Goal: Task Accomplishment & Management: Use online tool/utility

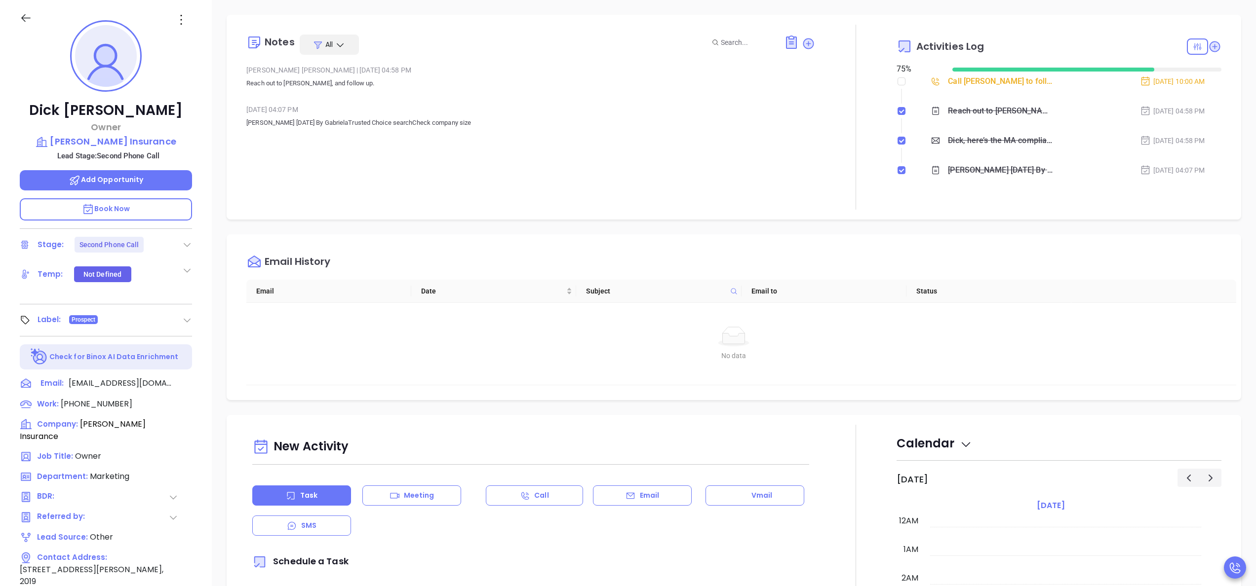
scroll to position [287, 0]
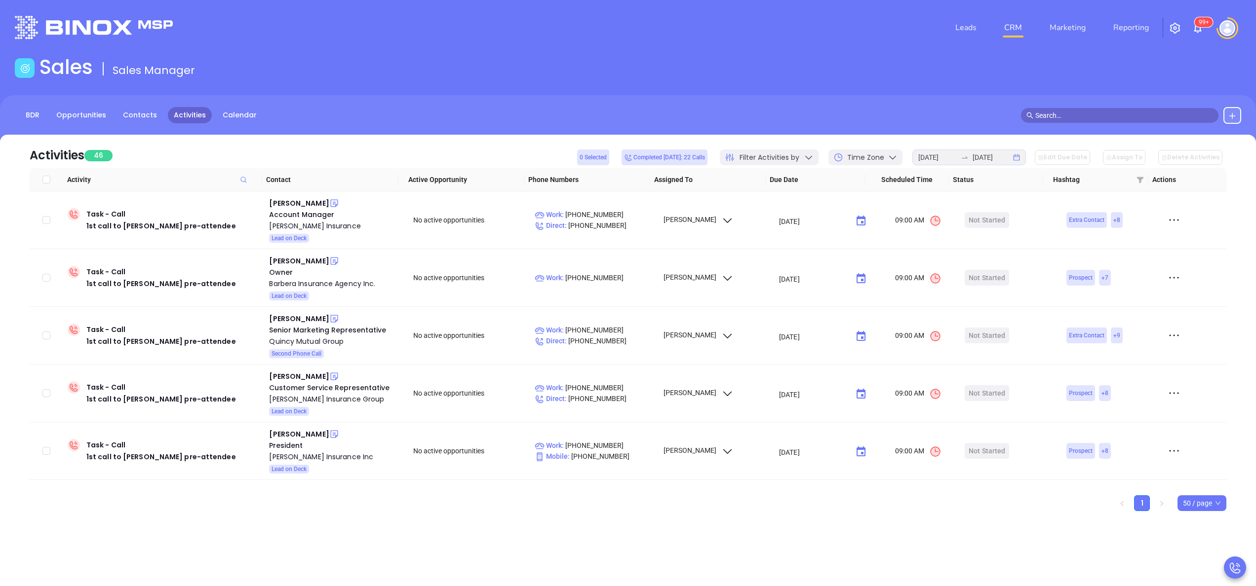
scroll to position [355, 0]
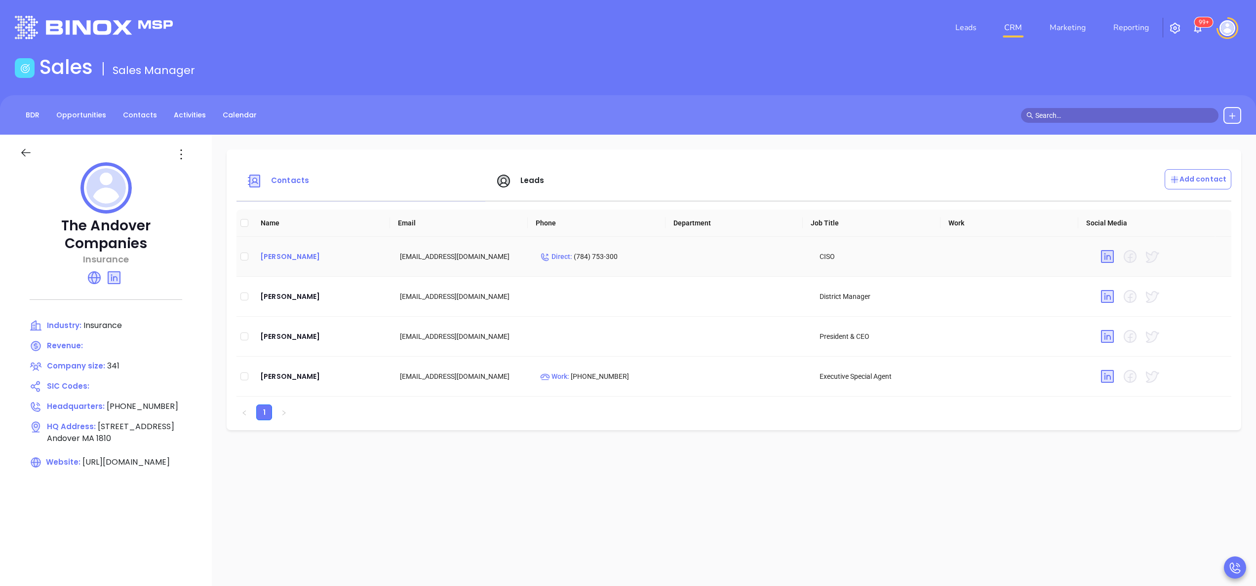
click at [311, 258] on div "Kevin McNamara" at bounding box center [322, 257] width 124 height 12
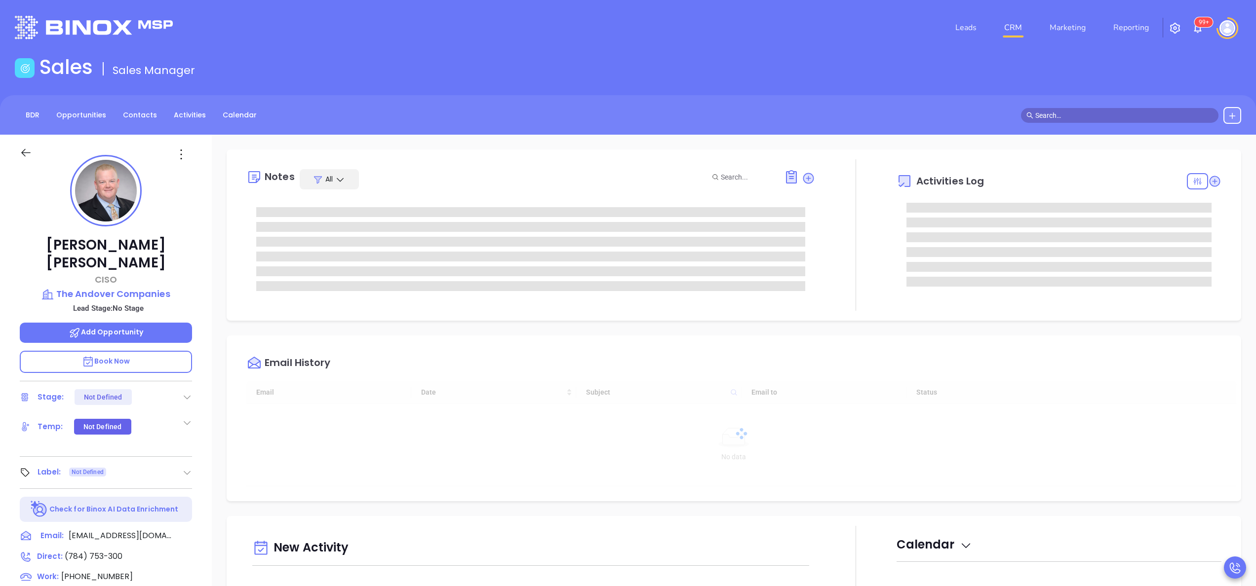
type input "[DATE]"
click at [1209, 184] on icon at bounding box center [1214, 181] width 10 height 10
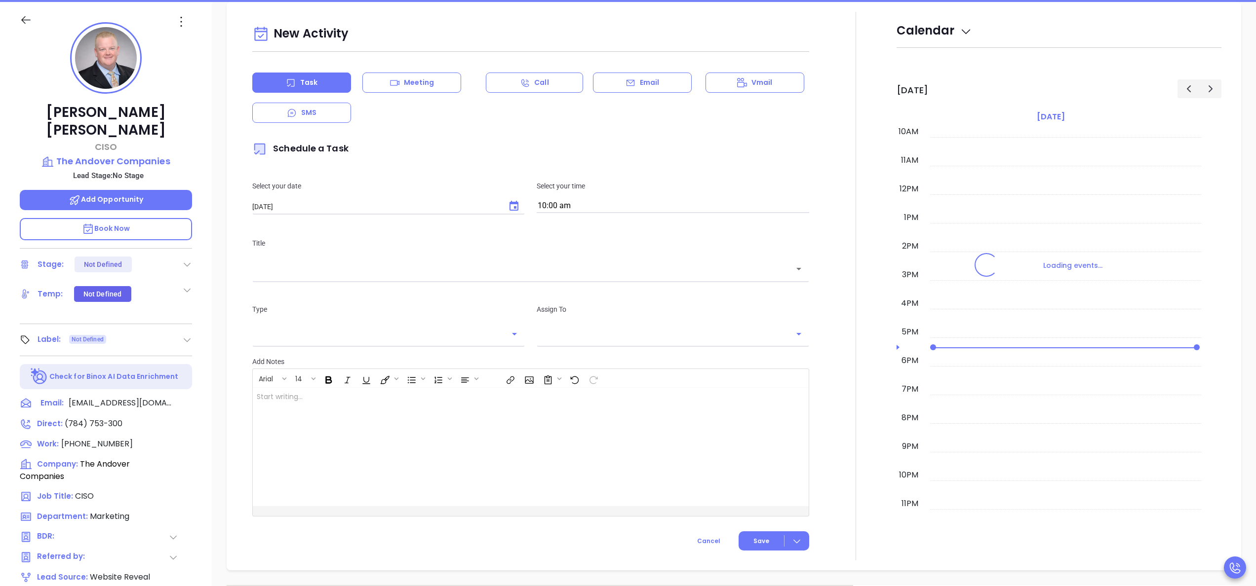
scroll to position [135, 0]
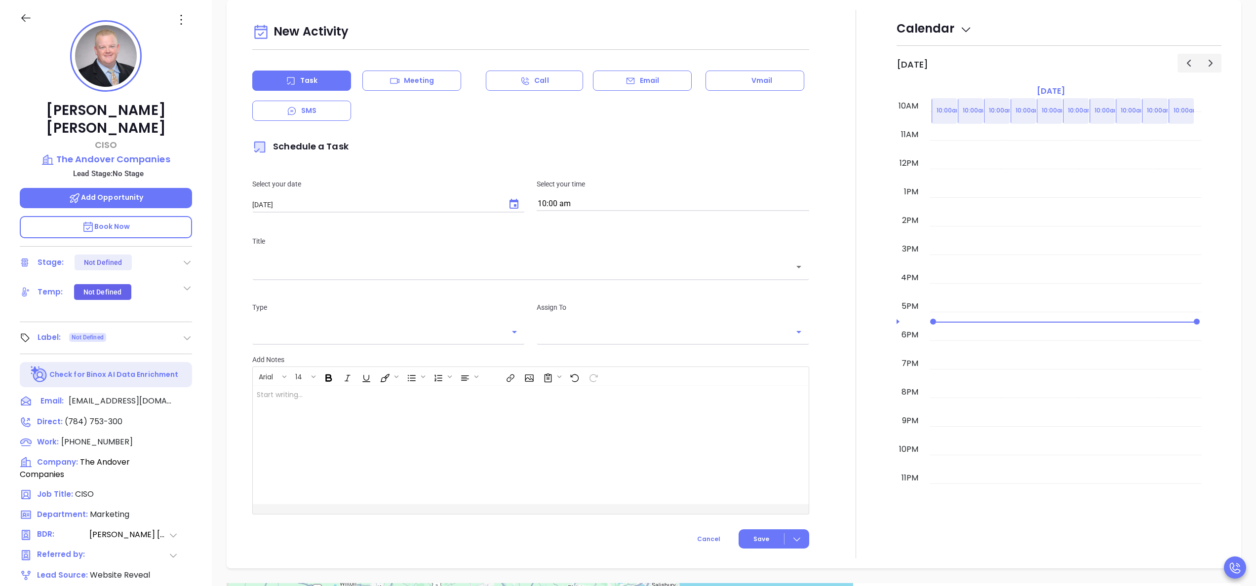
click at [626, 79] on icon at bounding box center [630, 80] width 8 height 6
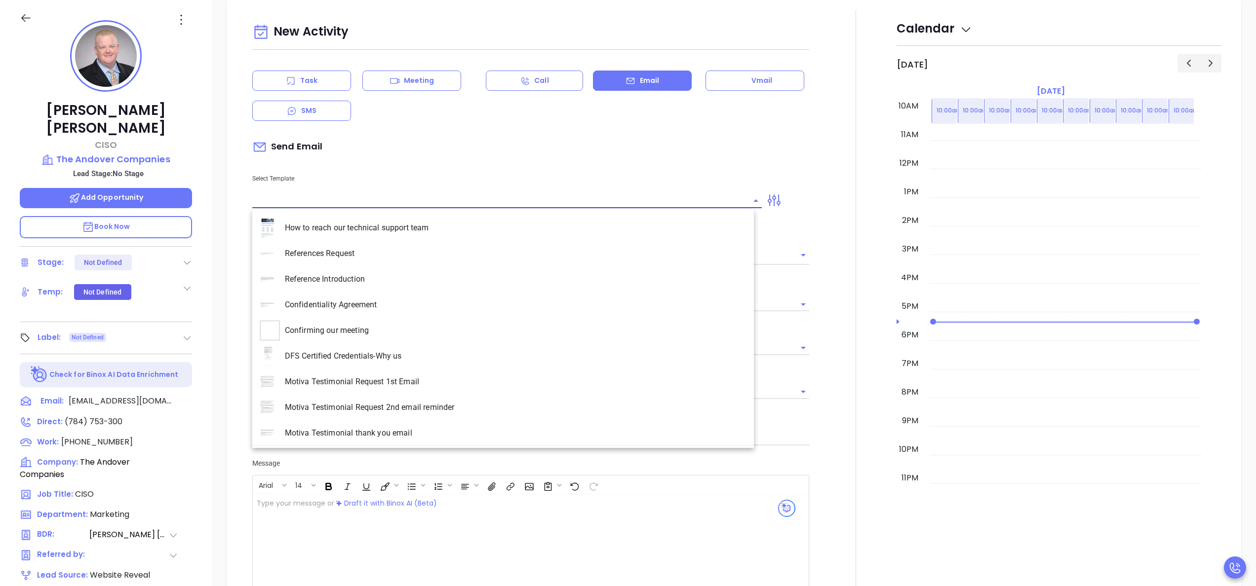
click at [361, 203] on input "text" at bounding box center [499, 200] width 495 height 14
type input "Anabell Dominguez"
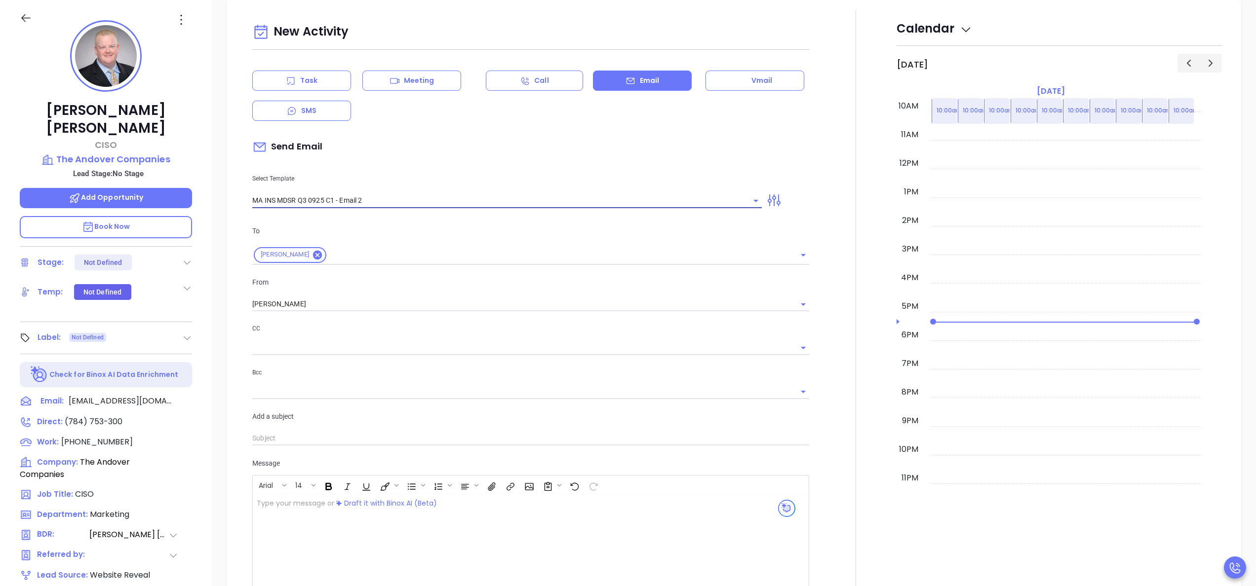
type input "MA INS MDSR Q3 0925 C1 - Email 2"
type input "Kevin, here’s the MA compliance checklist we mentioned"
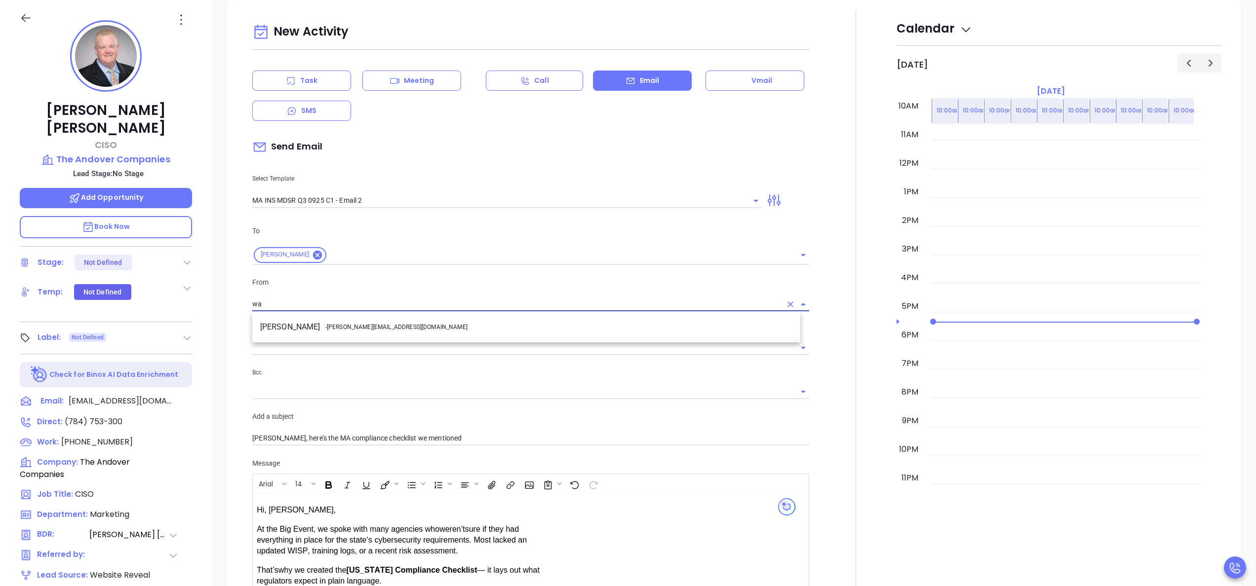
click at [388, 323] on li "Walter Contreras - walter@motiva.net" at bounding box center [526, 327] width 548 height 18
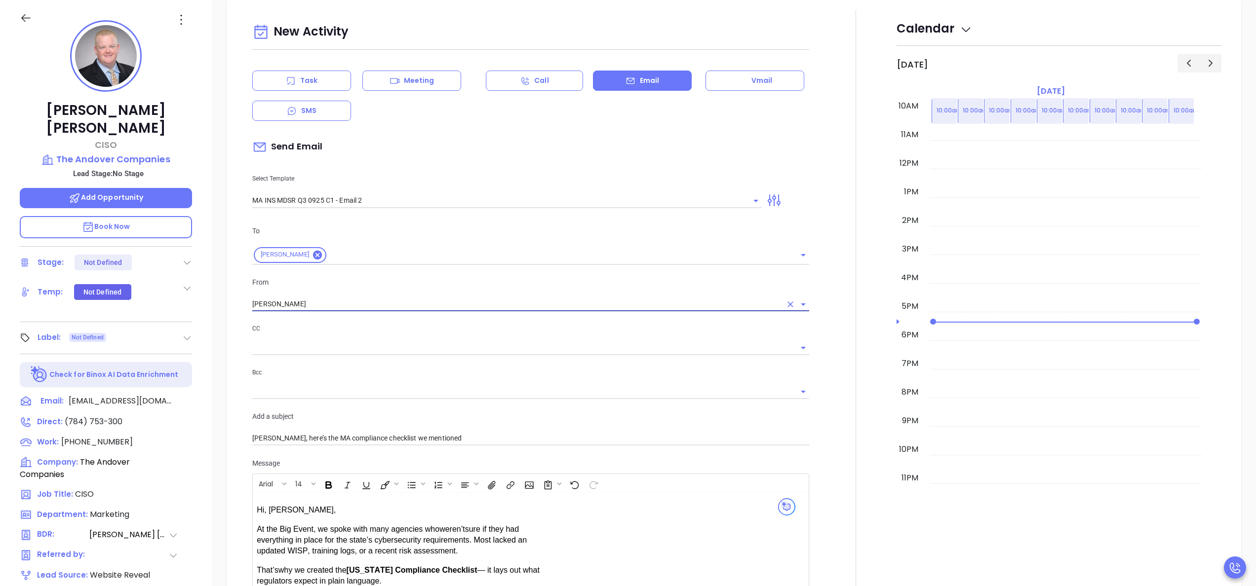
type input "Walter Contreras"
click at [828, 449] on div at bounding box center [855, 396] width 81 height 773
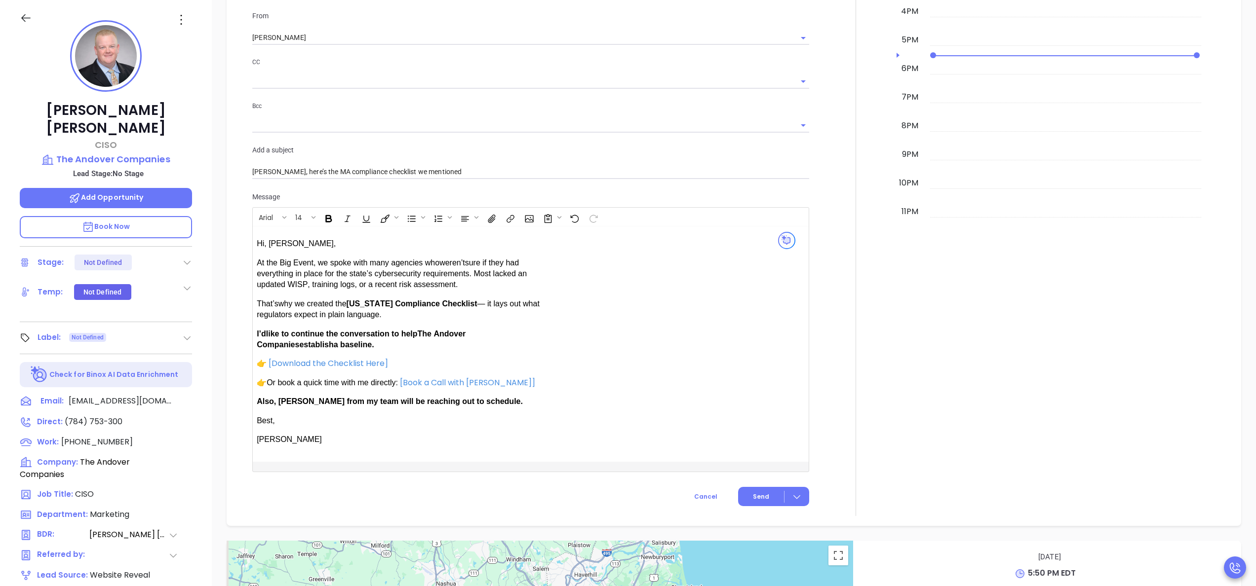
scroll to position [719, 0]
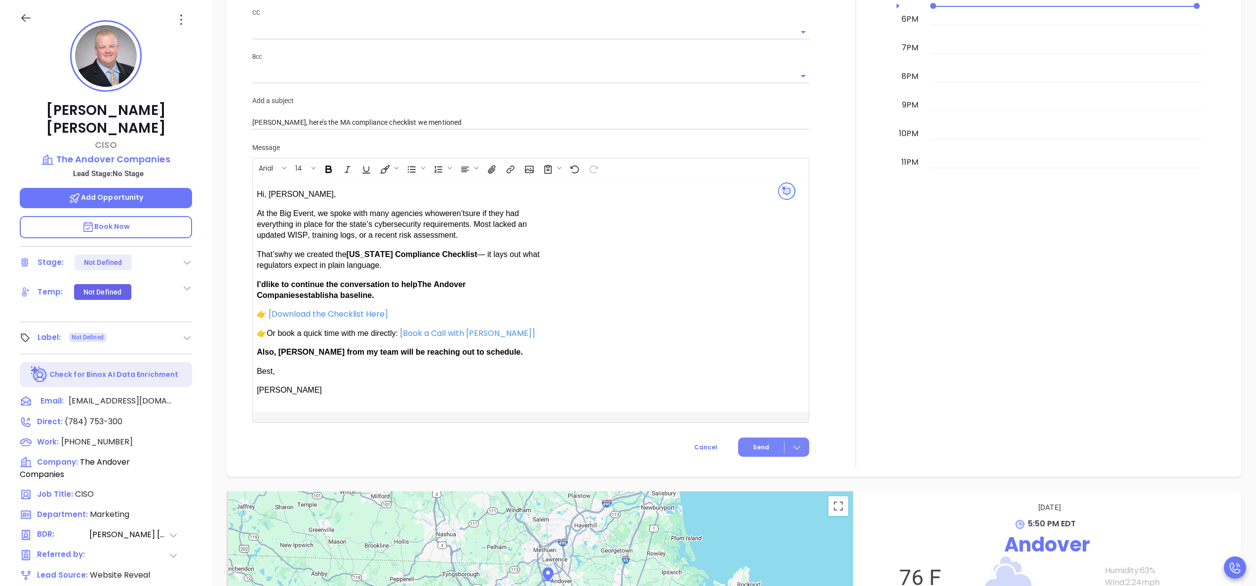
click at [745, 440] on button "Send" at bounding box center [773, 447] width 71 height 19
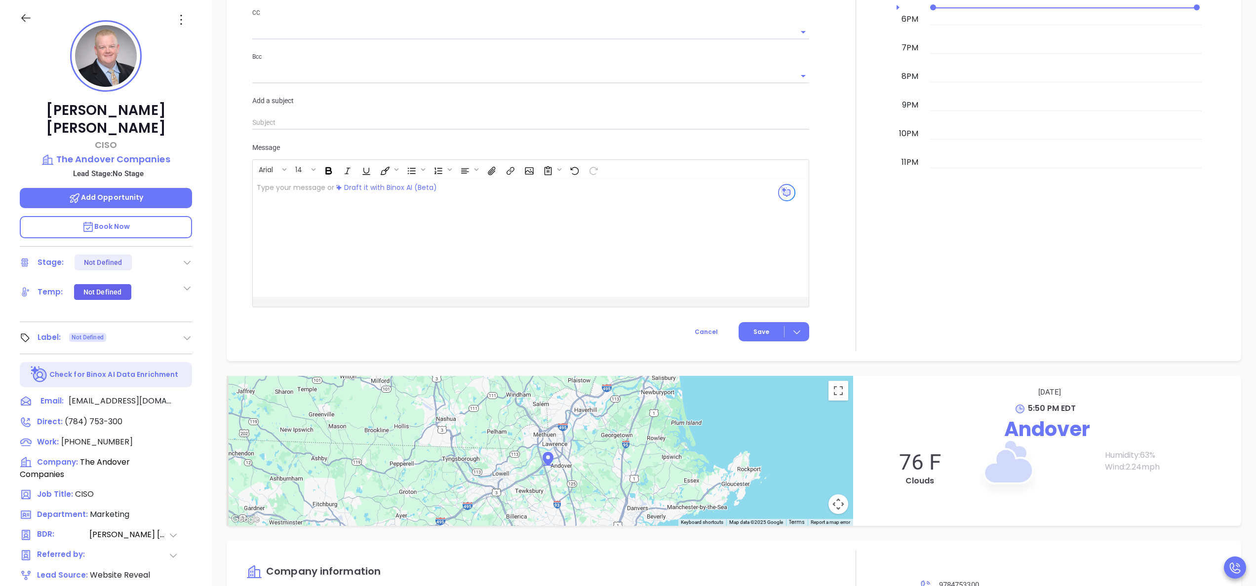
click at [863, 185] on div at bounding box center [855, 22] width 81 height 657
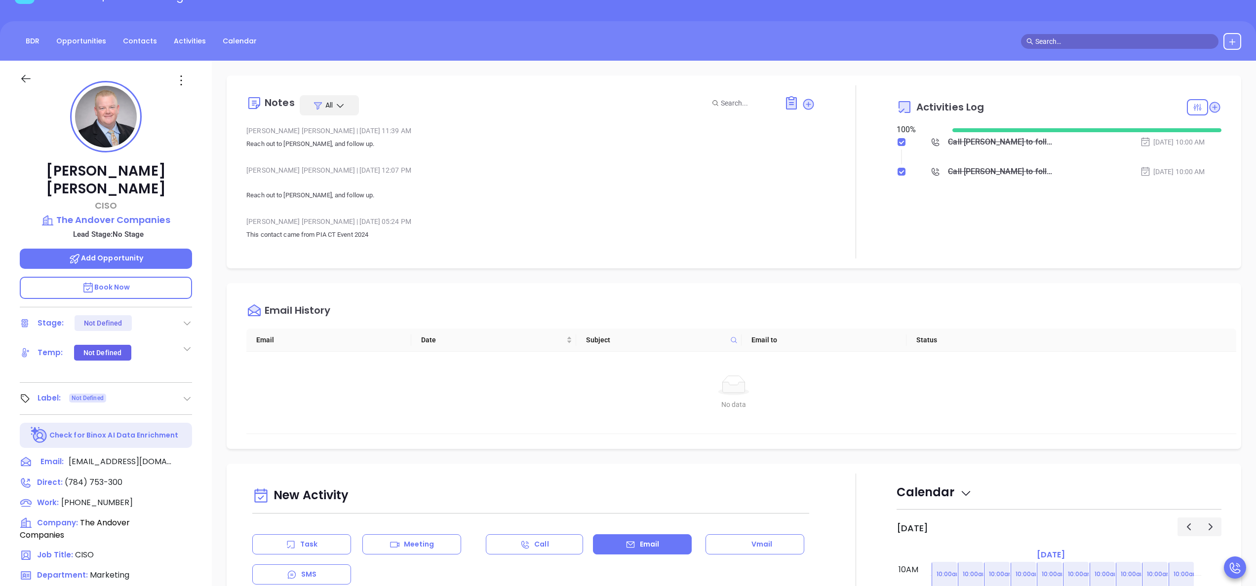
scroll to position [0, 0]
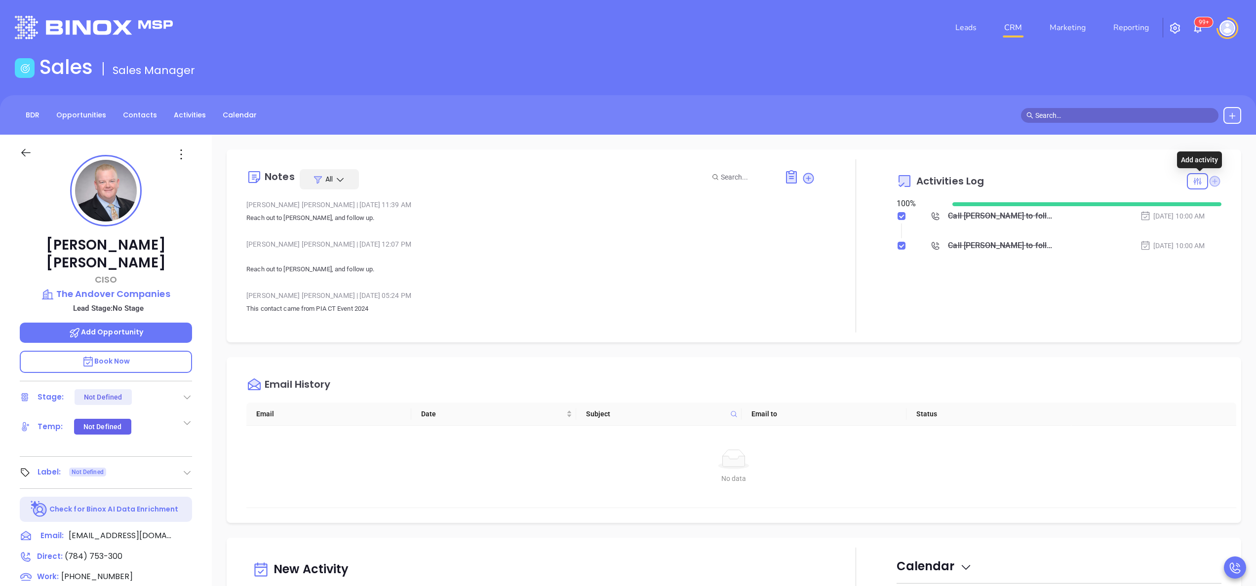
click at [1209, 181] on icon at bounding box center [1214, 181] width 11 height 11
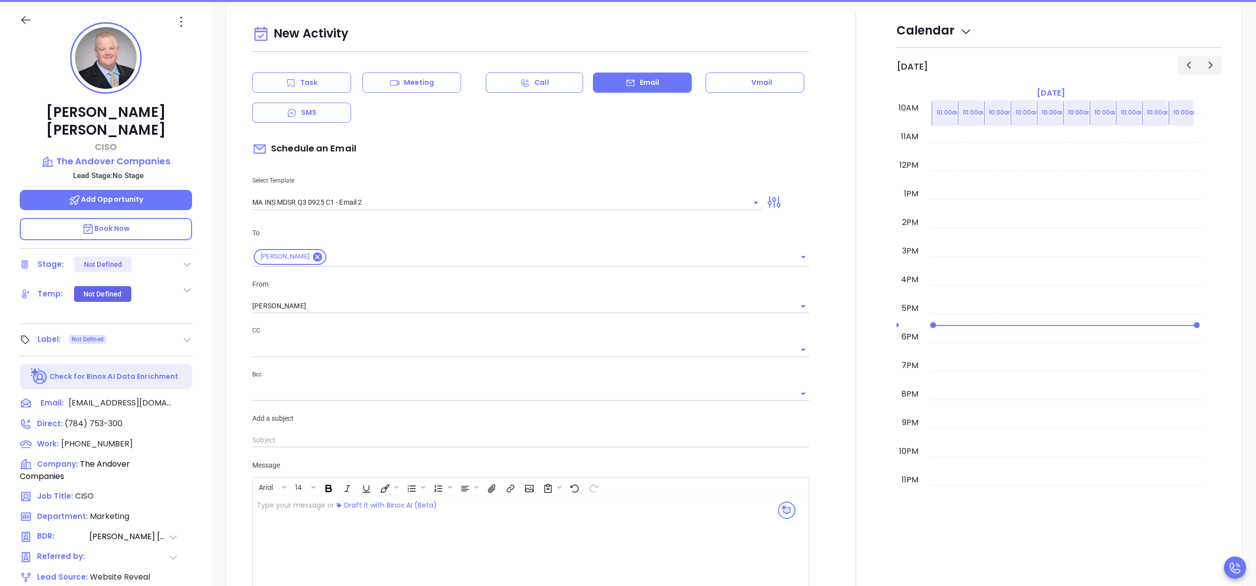
scroll to position [135, 0]
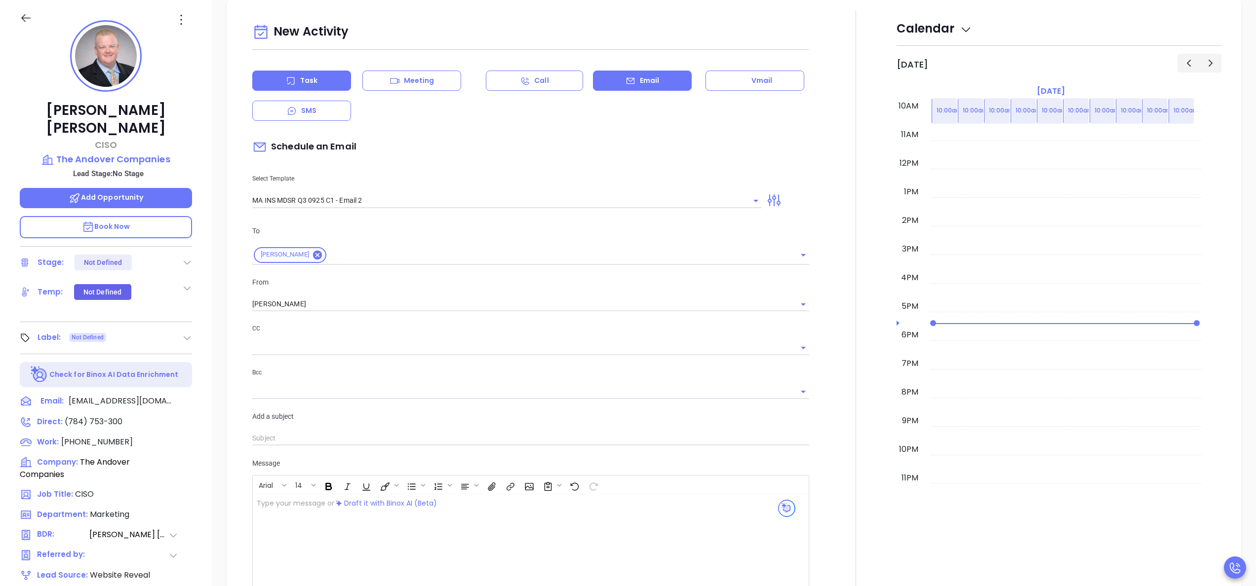
click at [326, 85] on div "Task" at bounding box center [301, 81] width 99 height 20
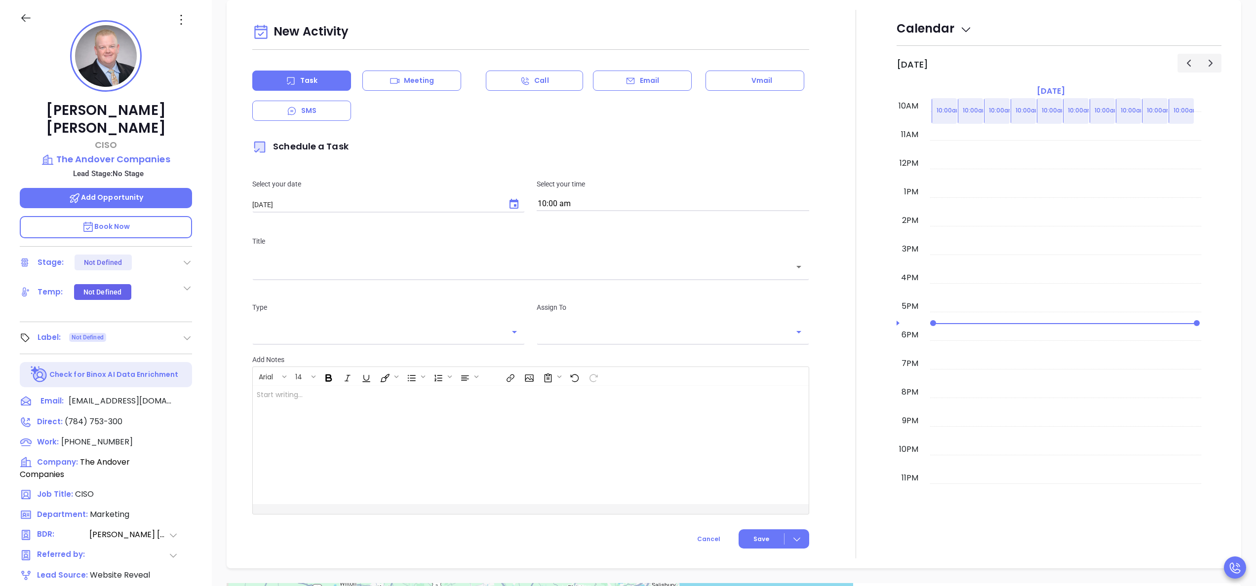
type input "[PERSON_NAME]"
click at [510, 207] on icon "Choose date, selected date is Oct 8, 2025" at bounding box center [513, 204] width 9 height 10
click at [331, 282] on button "8" at bounding box center [331, 286] width 18 height 18
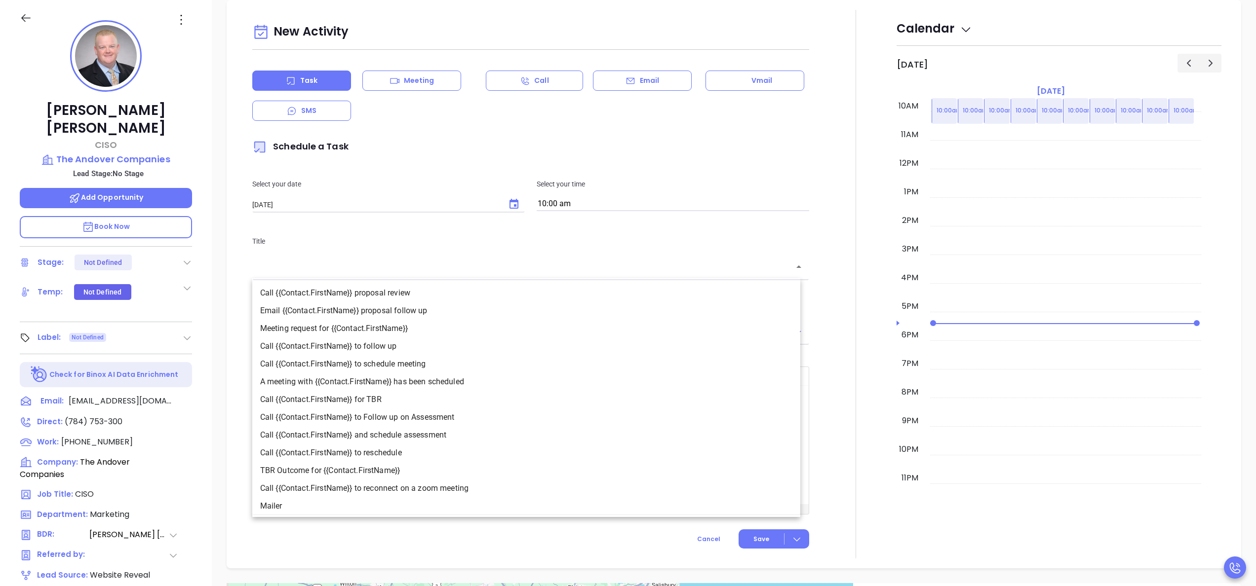
click at [397, 265] on input "text" at bounding box center [523, 267] width 533 height 11
click at [413, 342] on li "Call {{Contact.FirstName}} to follow up" at bounding box center [526, 347] width 548 height 18
type input "Call Kevin to follow up"
type input "Call"
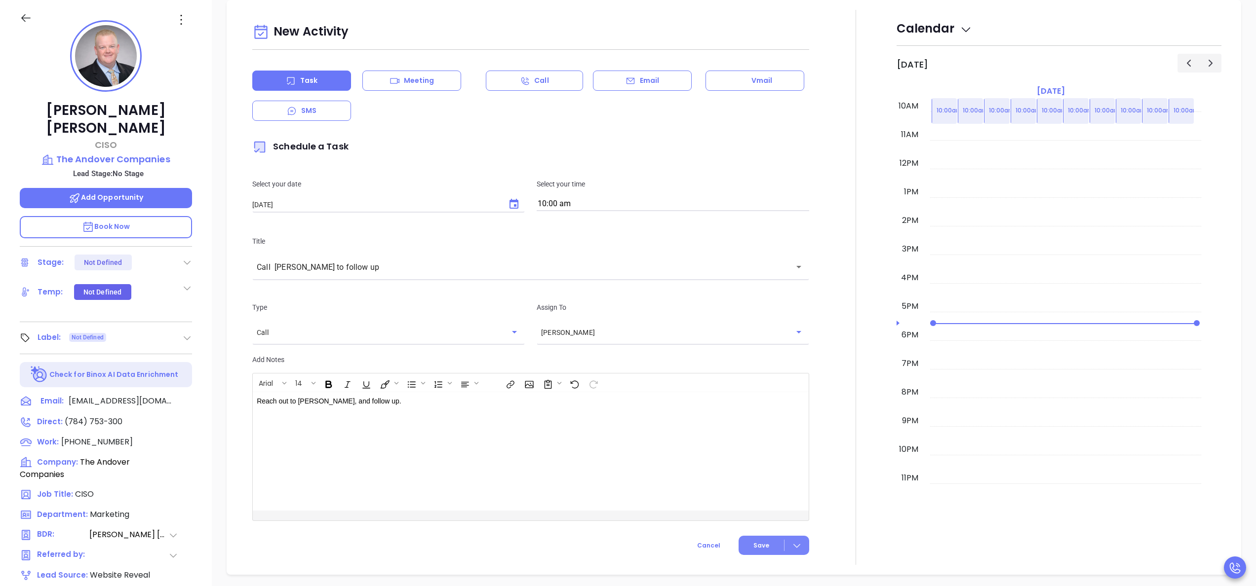
click at [753, 543] on span "Save" at bounding box center [761, 545] width 16 height 9
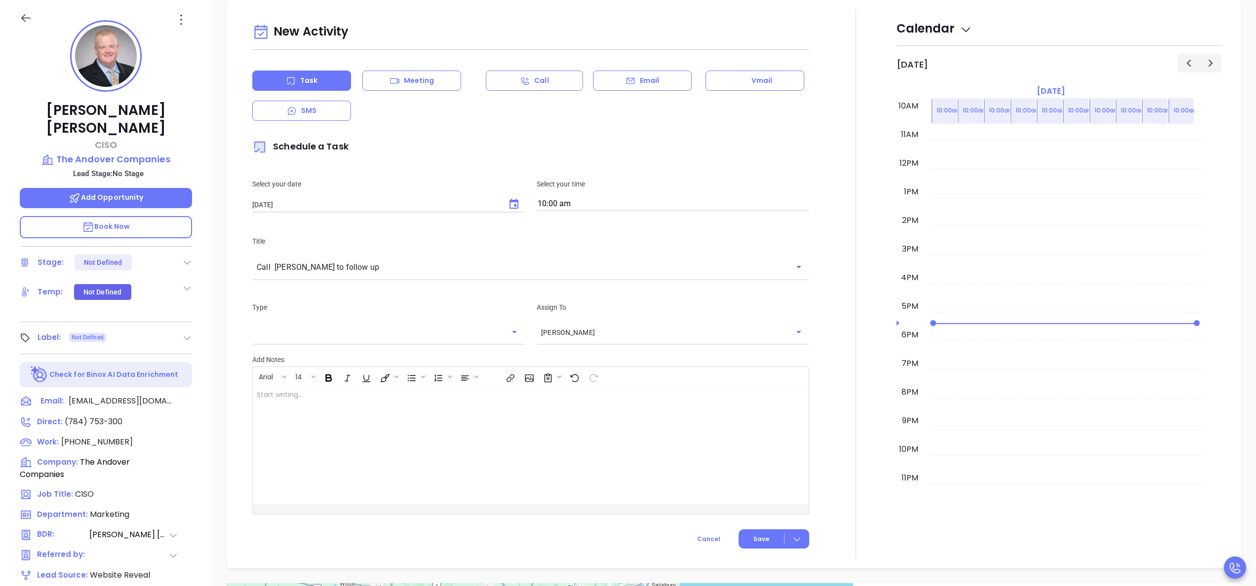
scroll to position [445, 0]
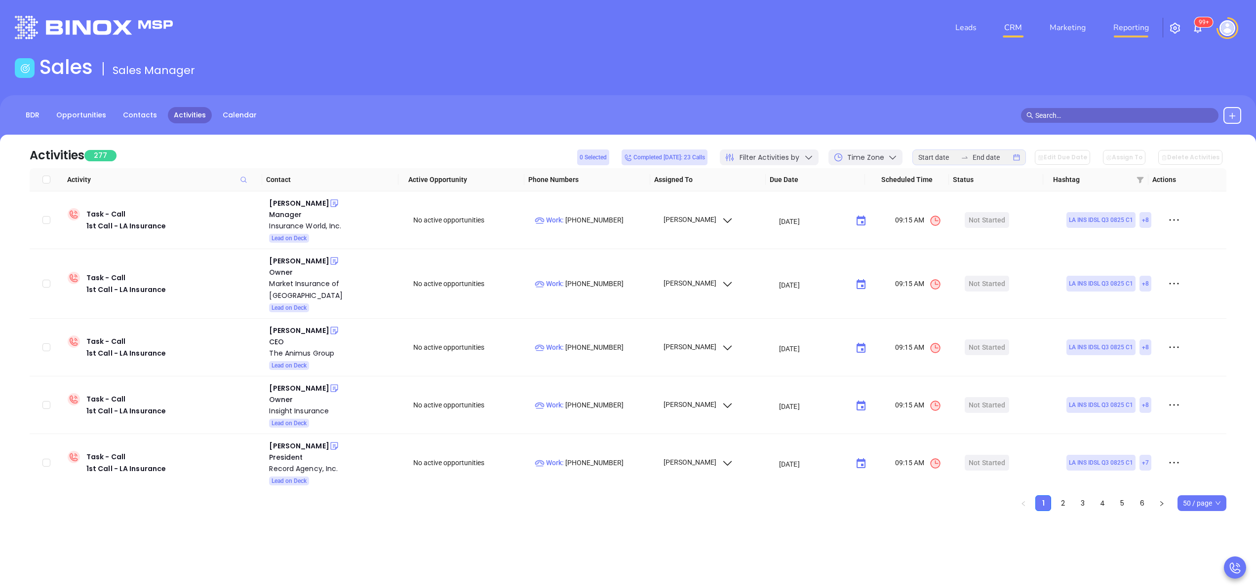
click at [1148, 33] on link "Reporting" at bounding box center [1130, 28] width 43 height 20
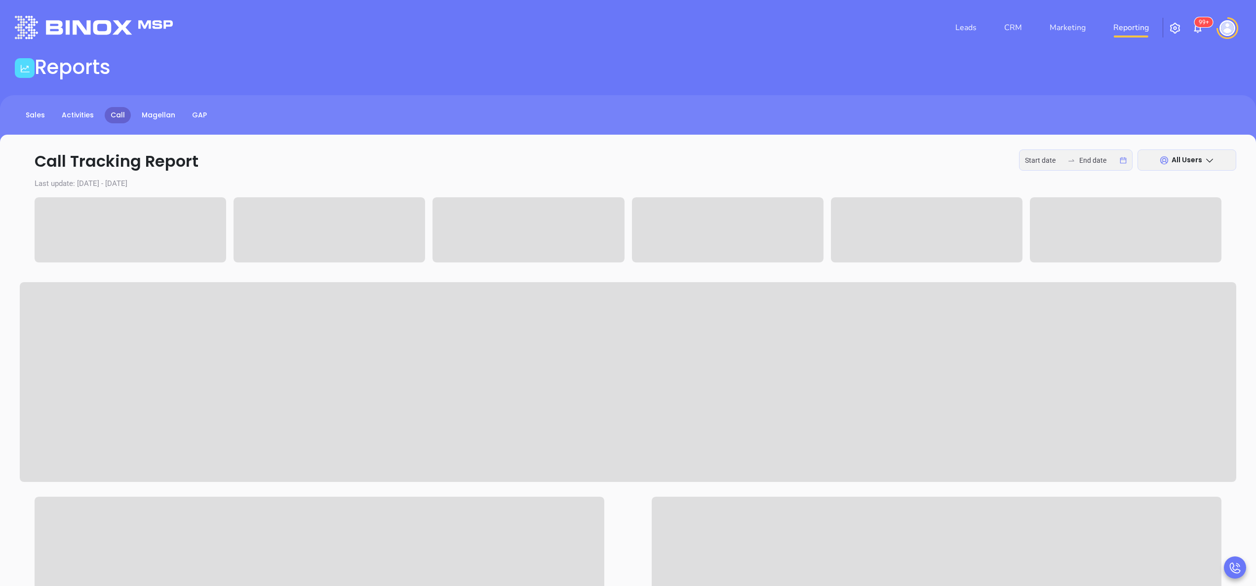
type input "2025-10-06"
type input "2025-10-07"
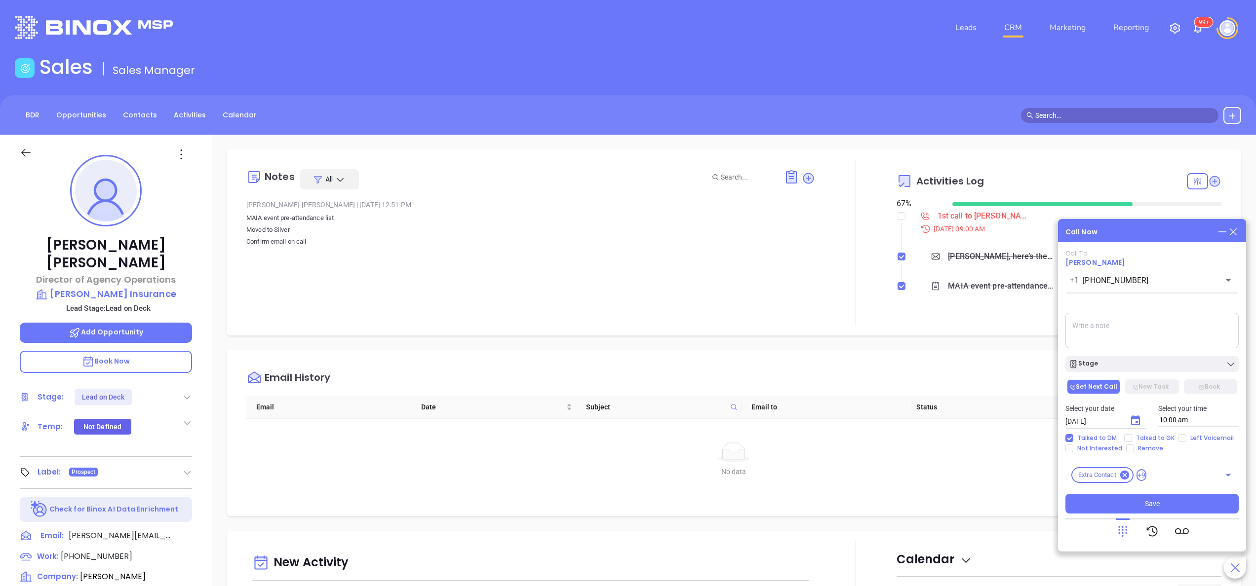
scroll to position [287, 0]
click at [1237, 230] on icon at bounding box center [1233, 232] width 11 height 11
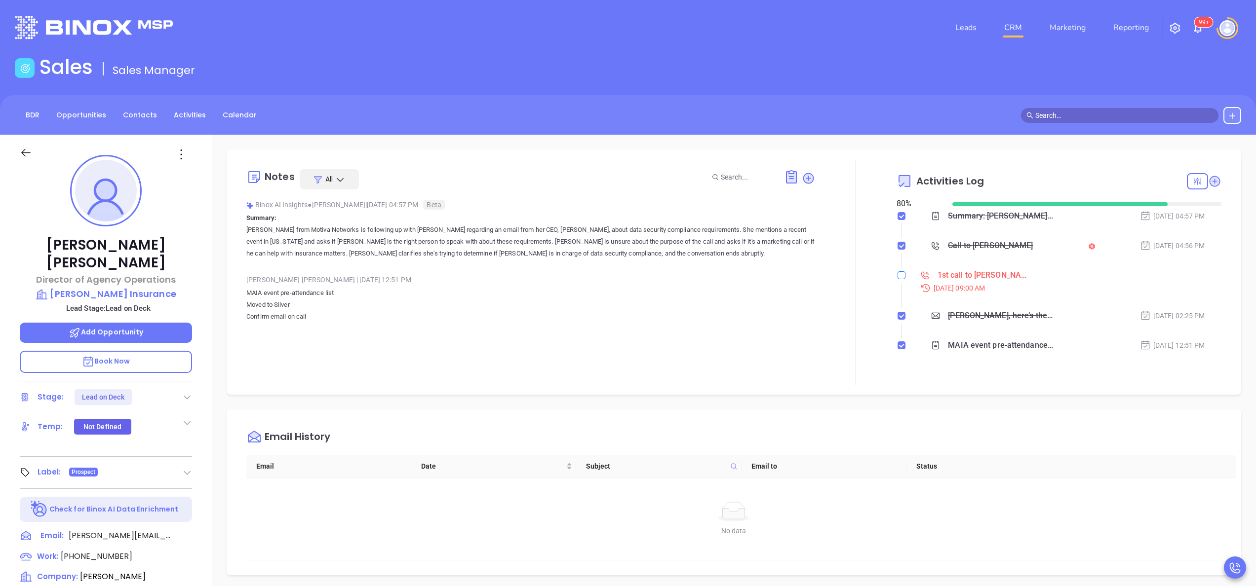
click at [897, 270] on label at bounding box center [901, 275] width 8 height 11
click at [897, 271] on input "checkbox" at bounding box center [901, 275] width 8 height 8
checkbox input "true"
